Goal: Transaction & Acquisition: Purchase product/service

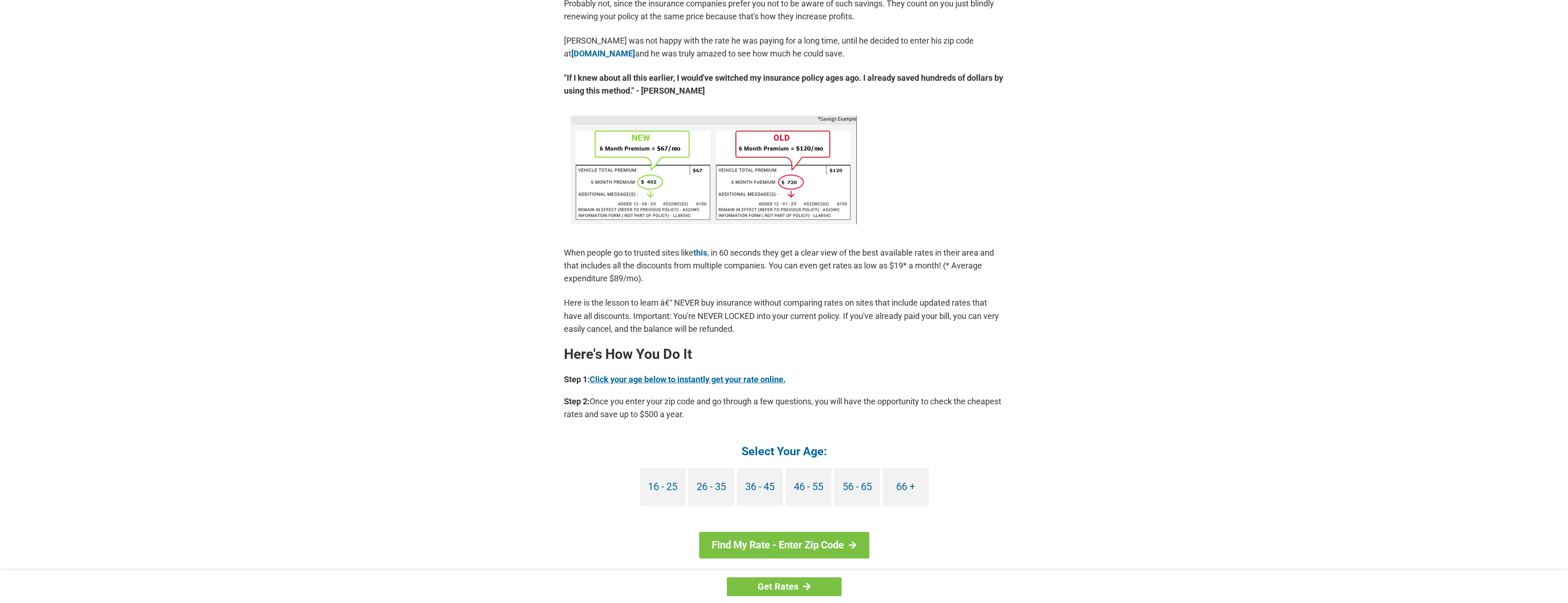
scroll to position [505, 0]
click at [908, 493] on link "66 +" at bounding box center [906, 486] width 46 height 38
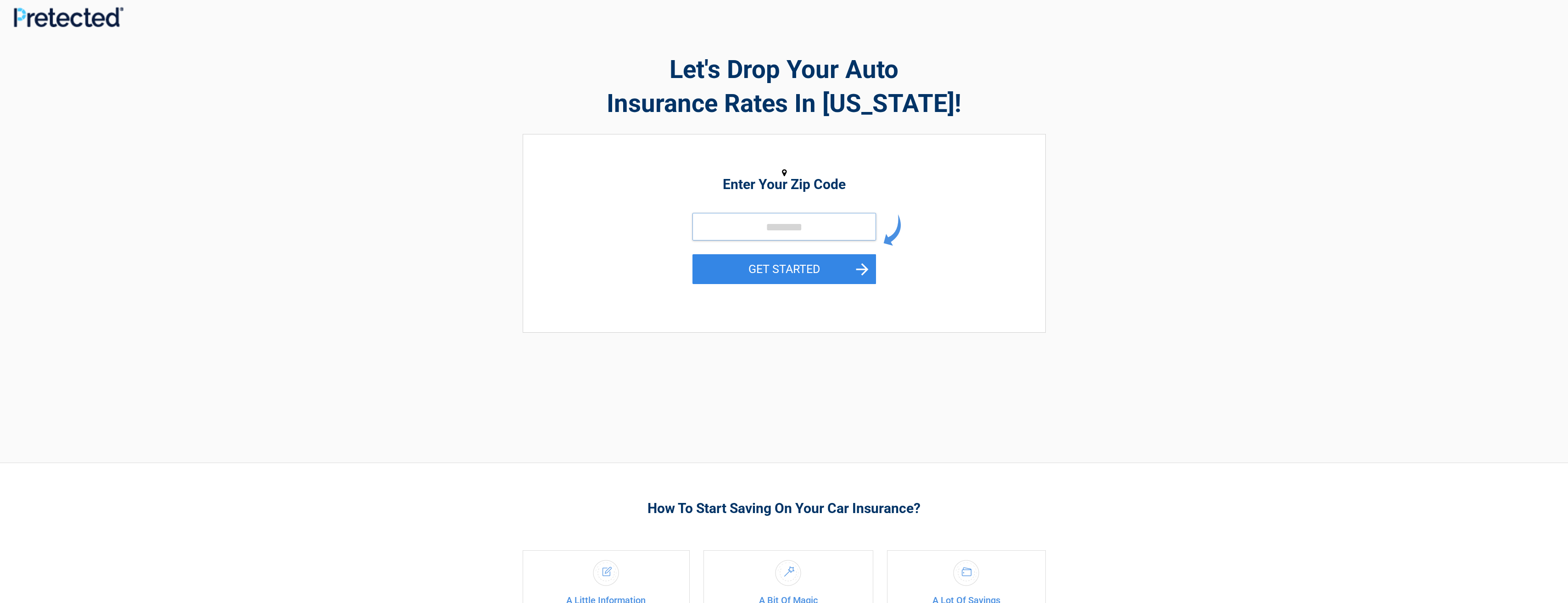
click at [786, 229] on input "tel" at bounding box center [784, 226] width 184 height 28
type input "*****"
click at [768, 274] on button "GET STARTED" at bounding box center [784, 268] width 184 height 30
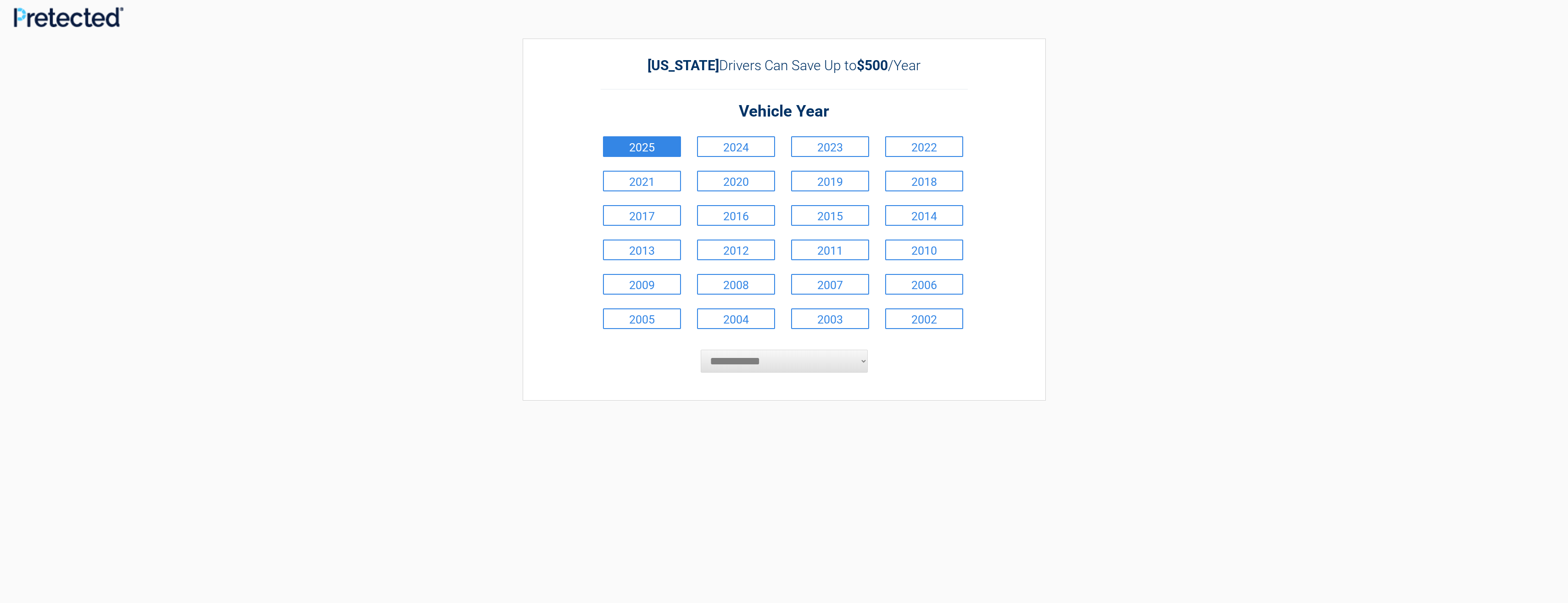
click at [675, 151] on link "2025" at bounding box center [641, 146] width 78 height 20
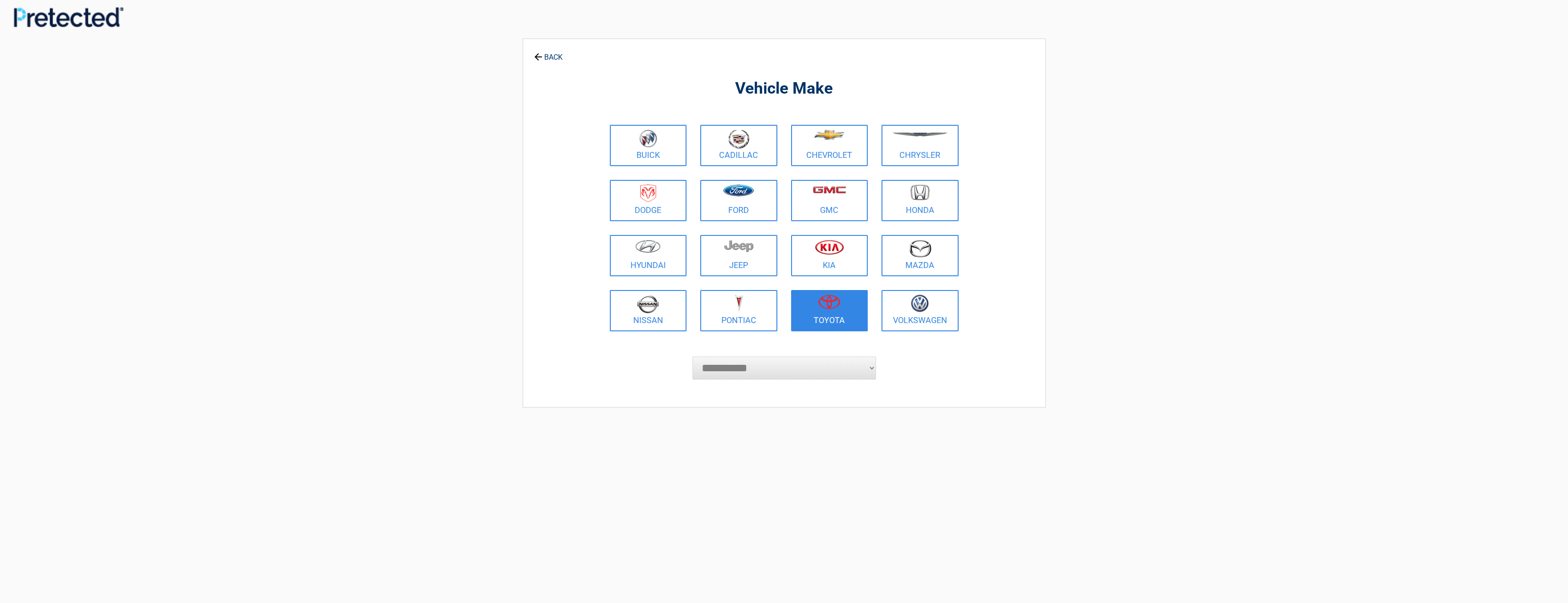
click at [830, 315] on link "Toyota" at bounding box center [830, 311] width 77 height 41
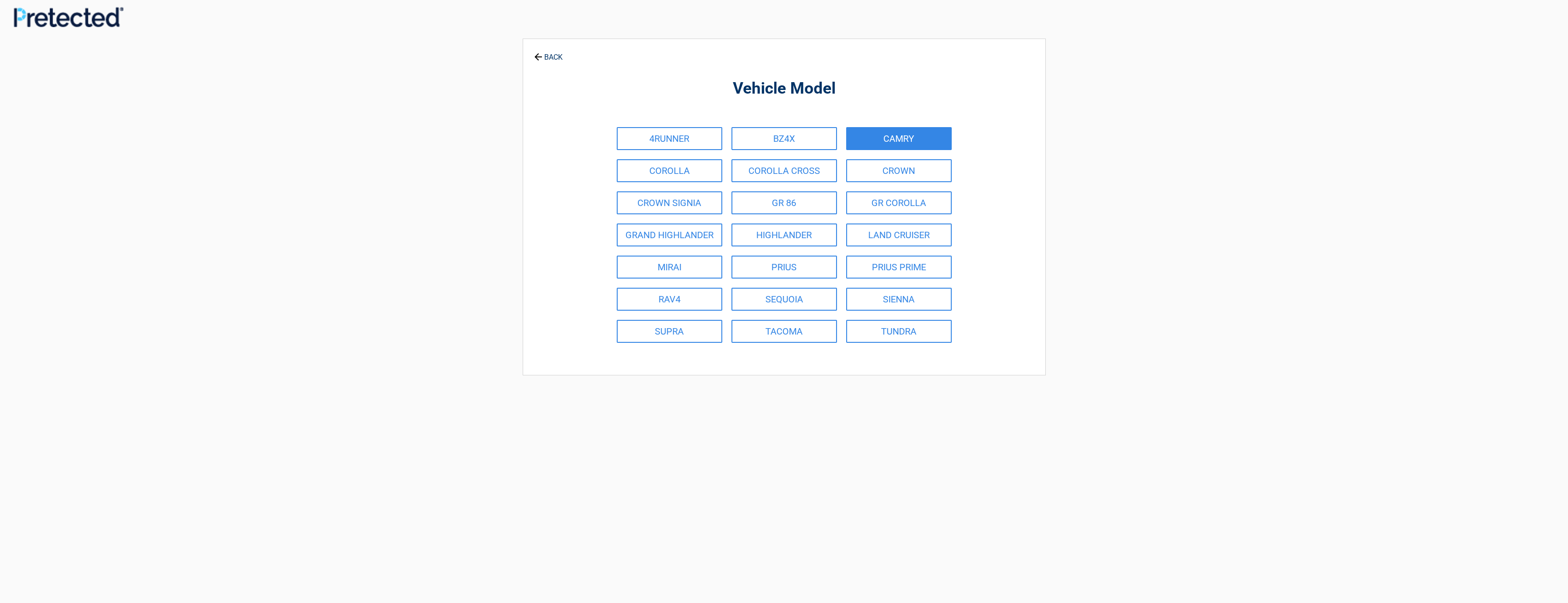
click at [899, 142] on link "CAMRY" at bounding box center [899, 138] width 106 height 23
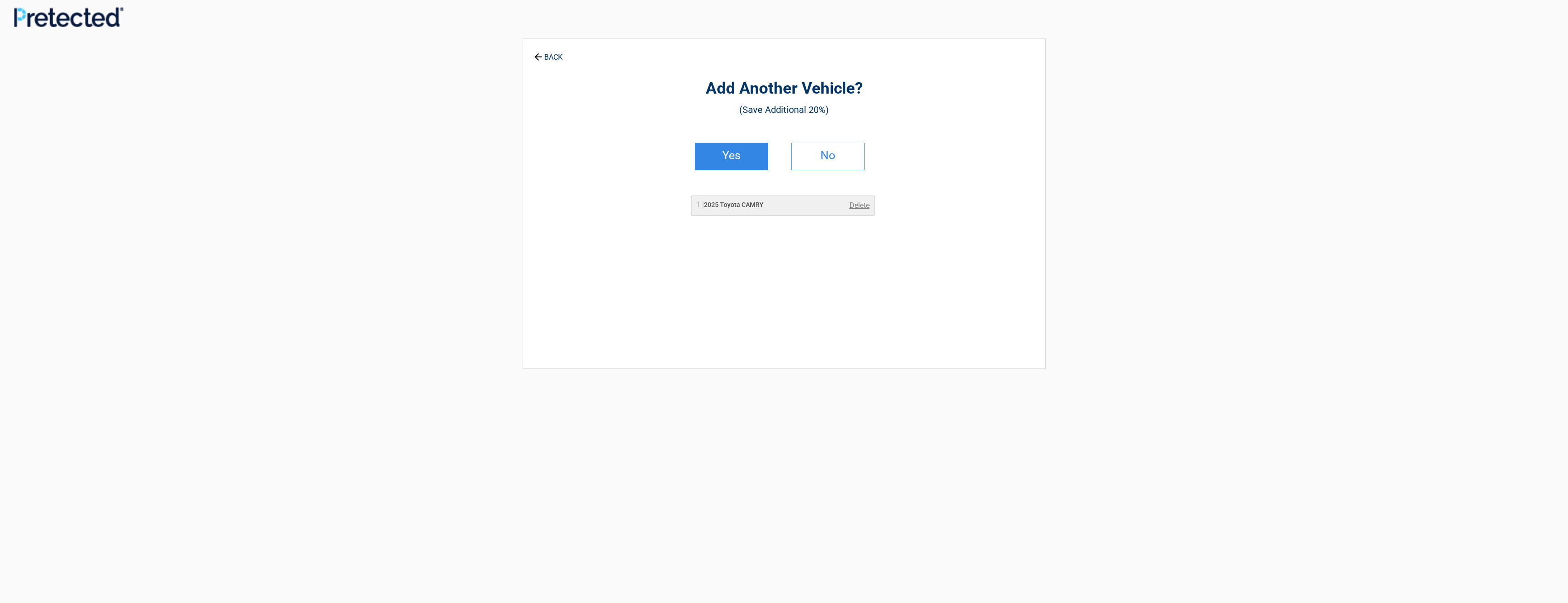
click at [723, 159] on h2 "Yes" at bounding box center [732, 155] width 54 height 7
